Goal: Check status

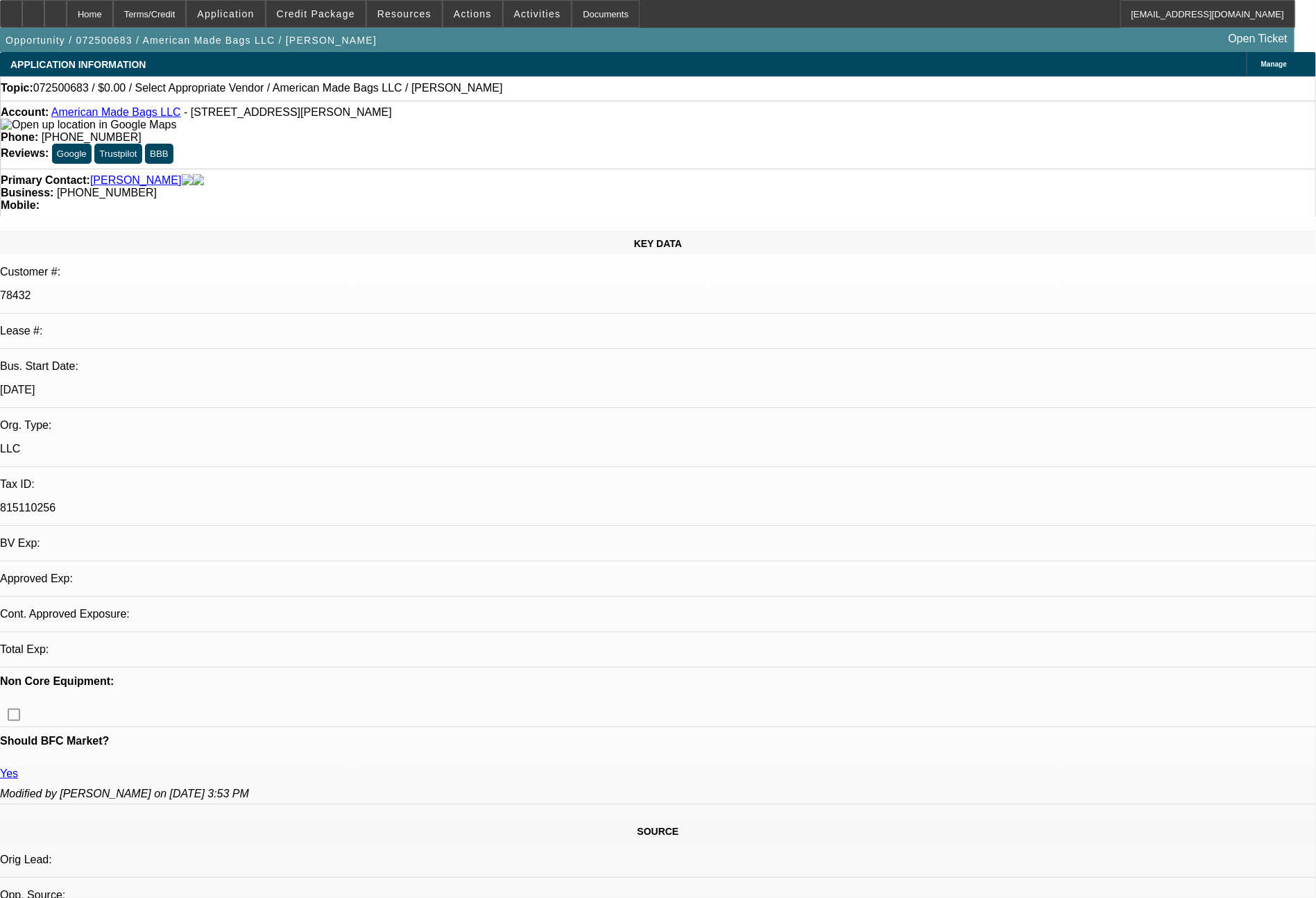
select select "0"
select select "2"
select select "0.1"
select select "1"
select select "2"
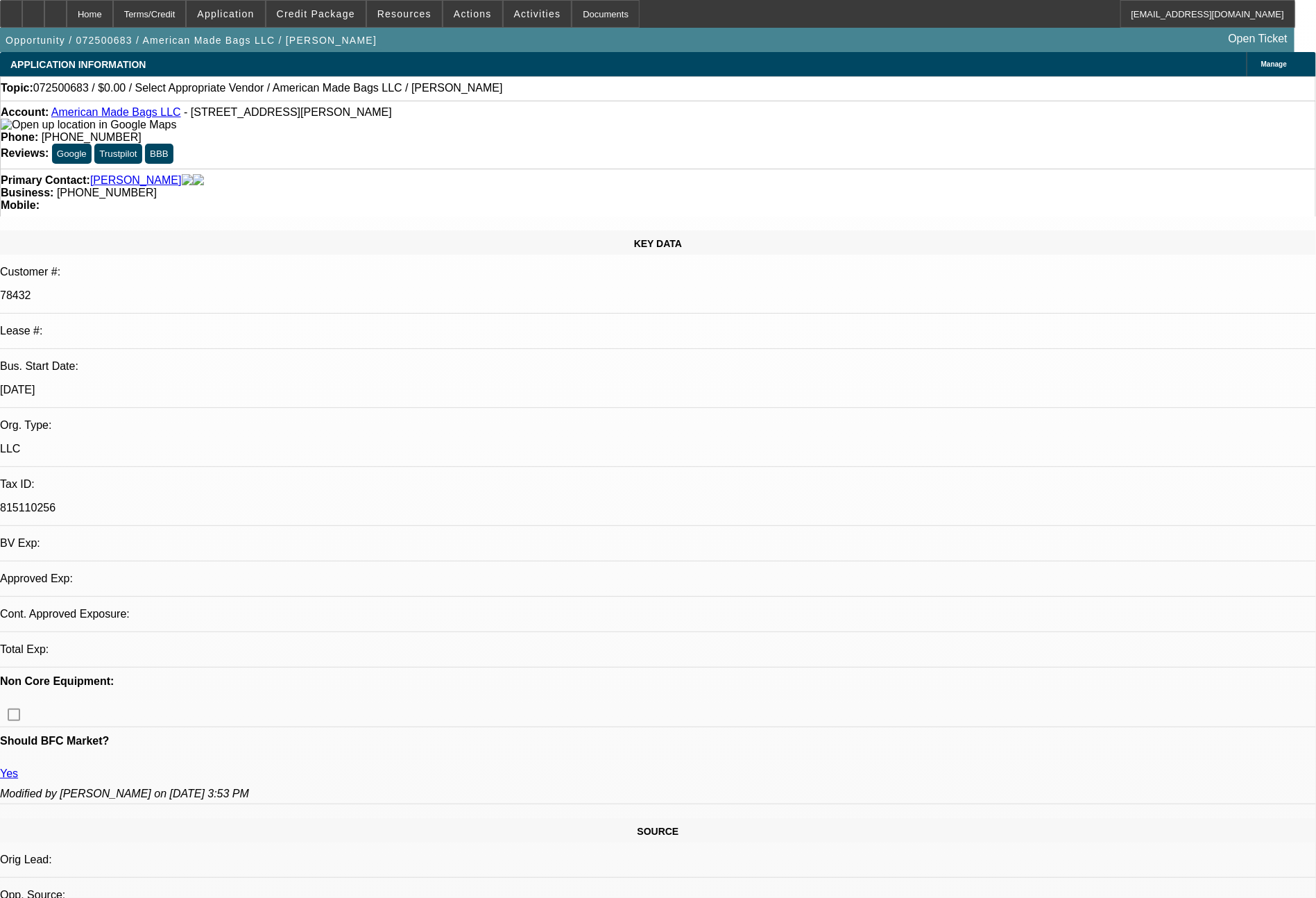
select select "4"
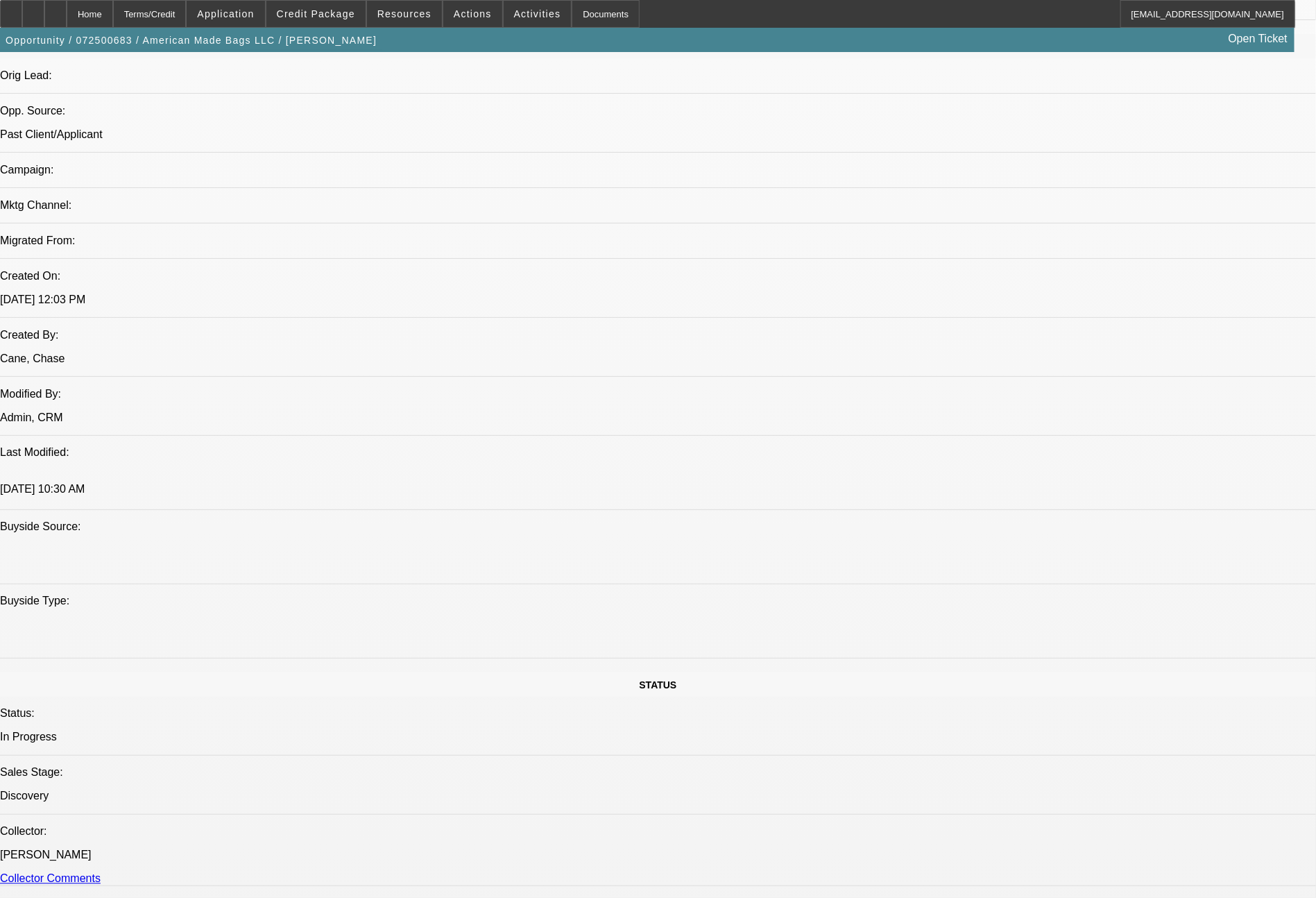
scroll to position [837, 0]
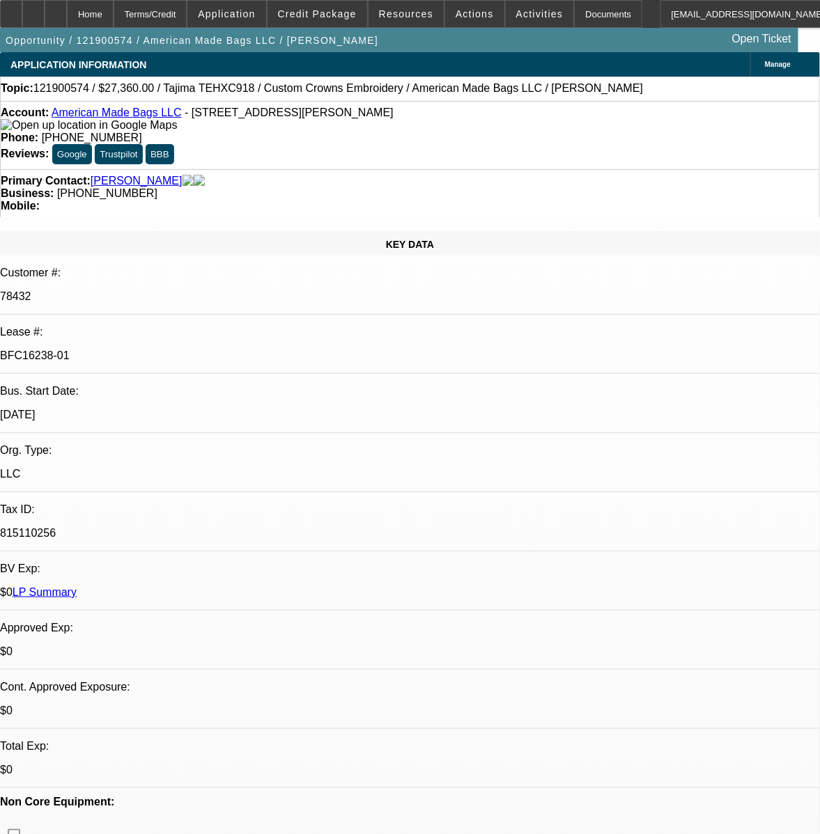
select select "2"
select select "0"
select select "2"
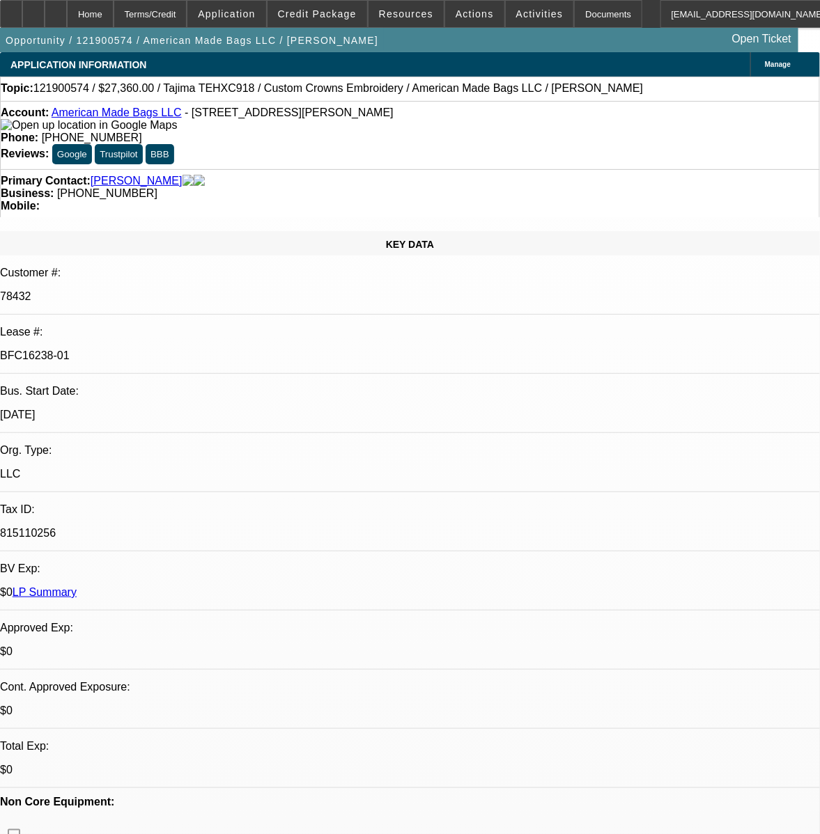
select select "2"
select select "0"
select select "2"
select select "0"
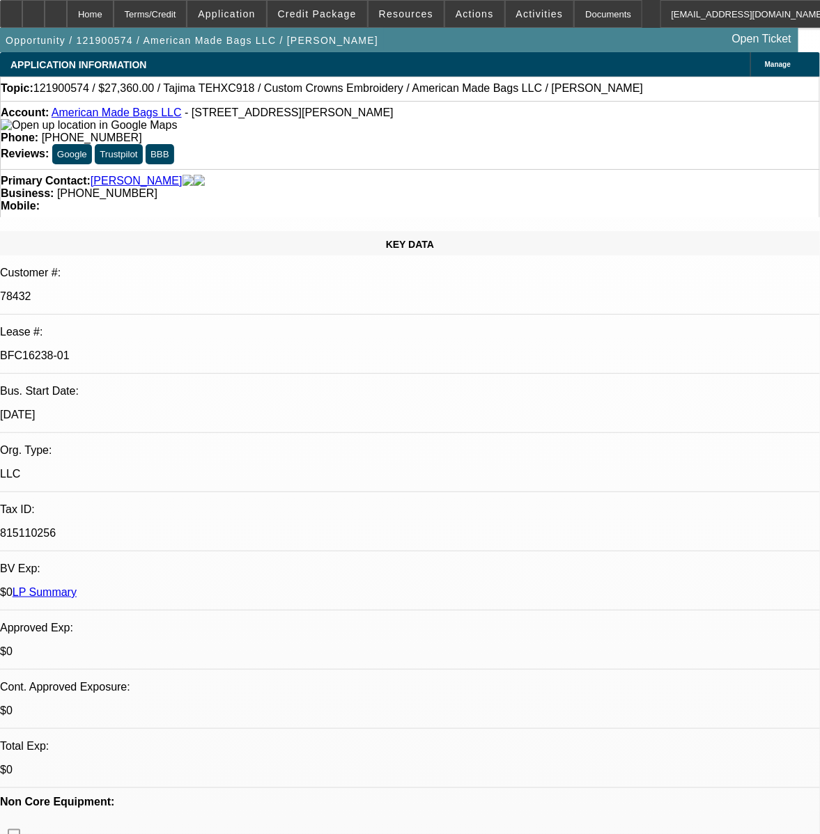
select select "0"
select select "2"
select select "0"
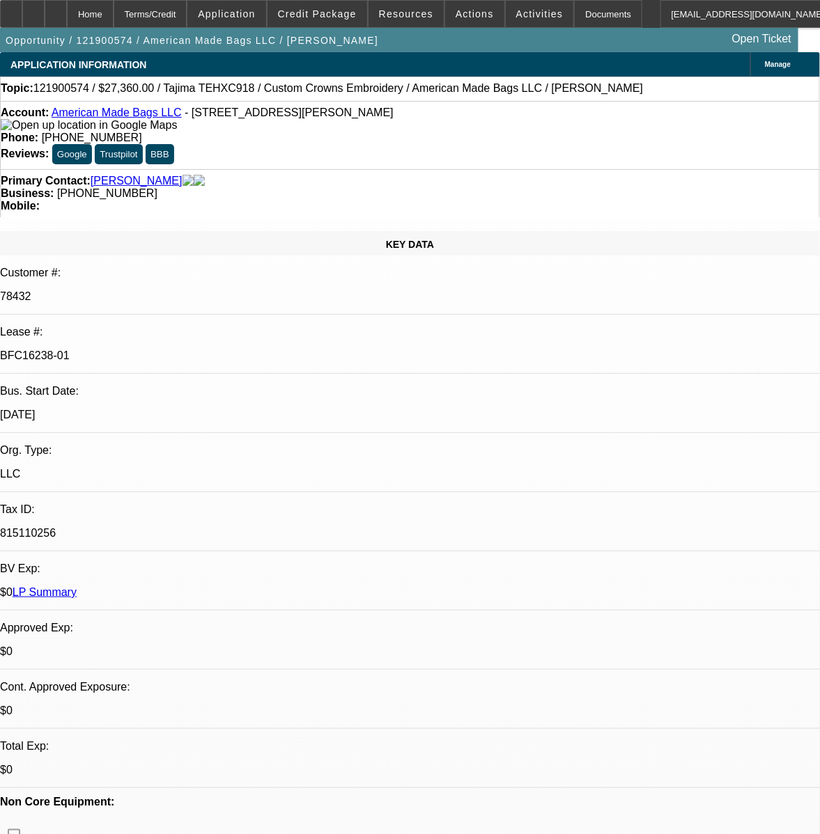
select select "2"
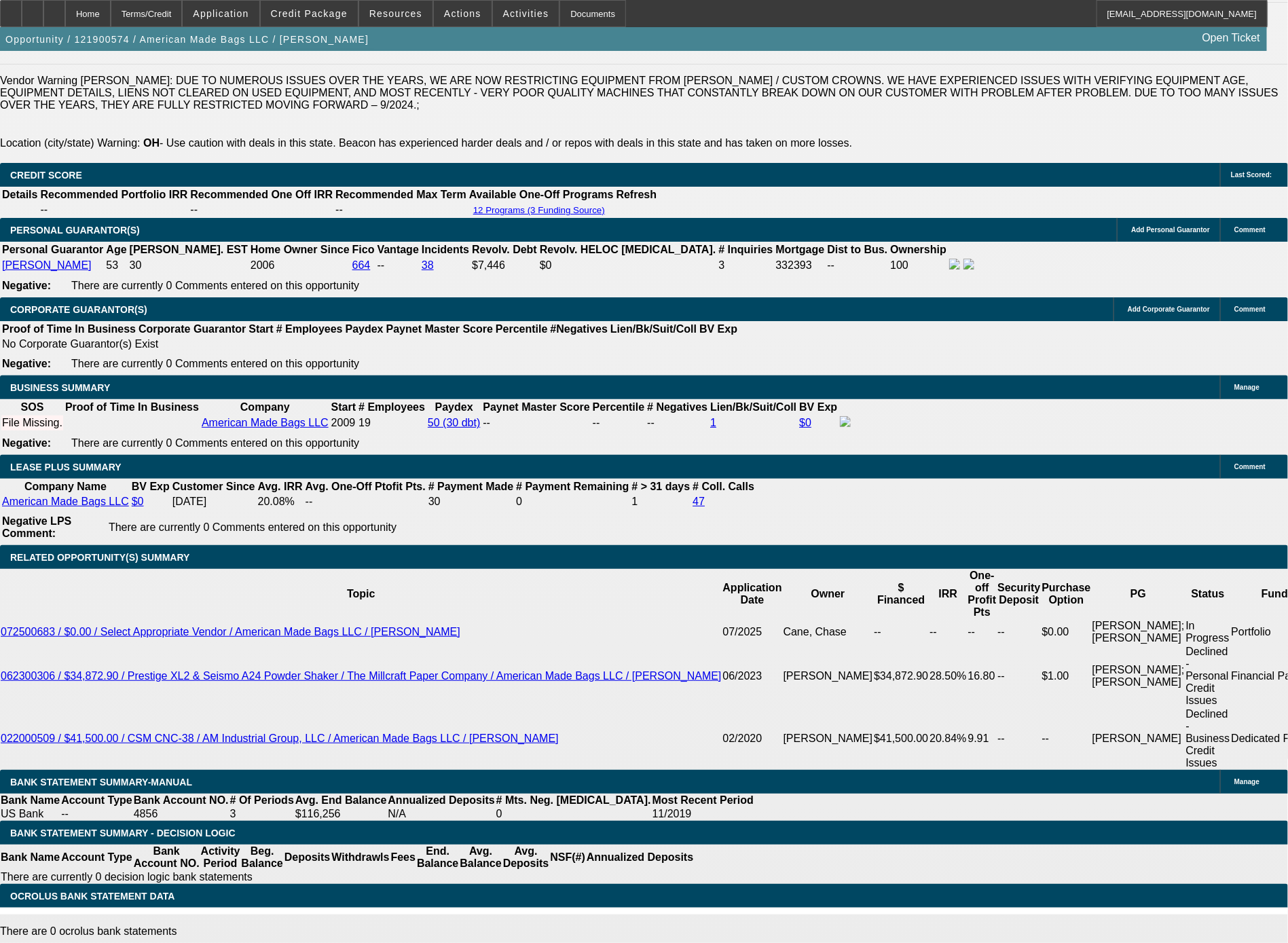
scroll to position [2166, 0]
